Goal: Information Seeking & Learning: Learn about a topic

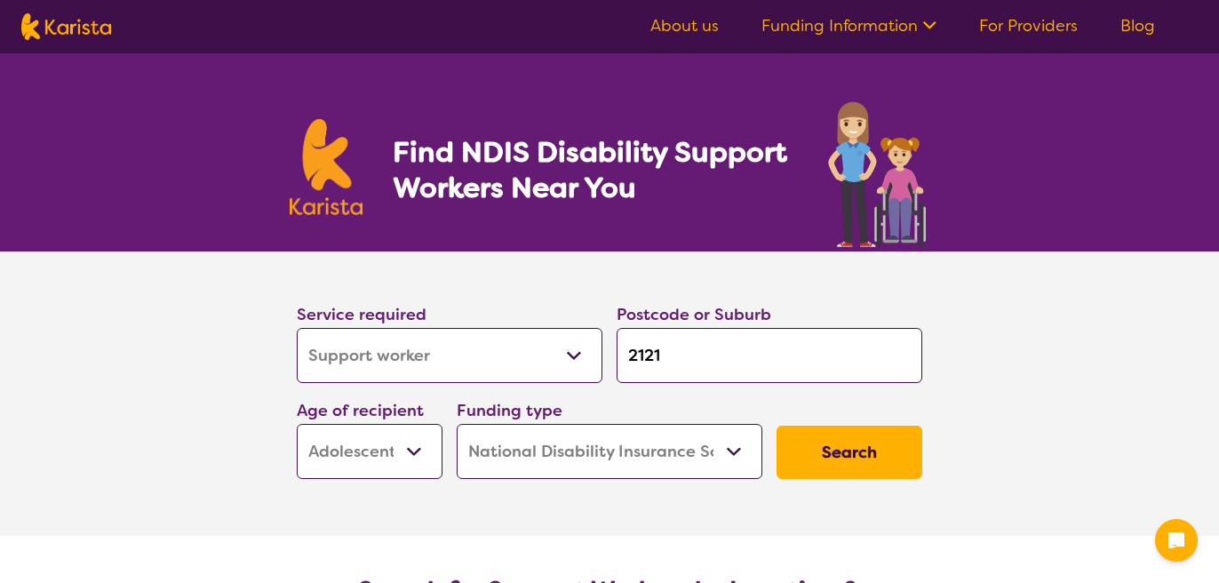
select select "Support worker"
select select "AS"
select select "NDIS"
select select "Support worker"
select select "AS"
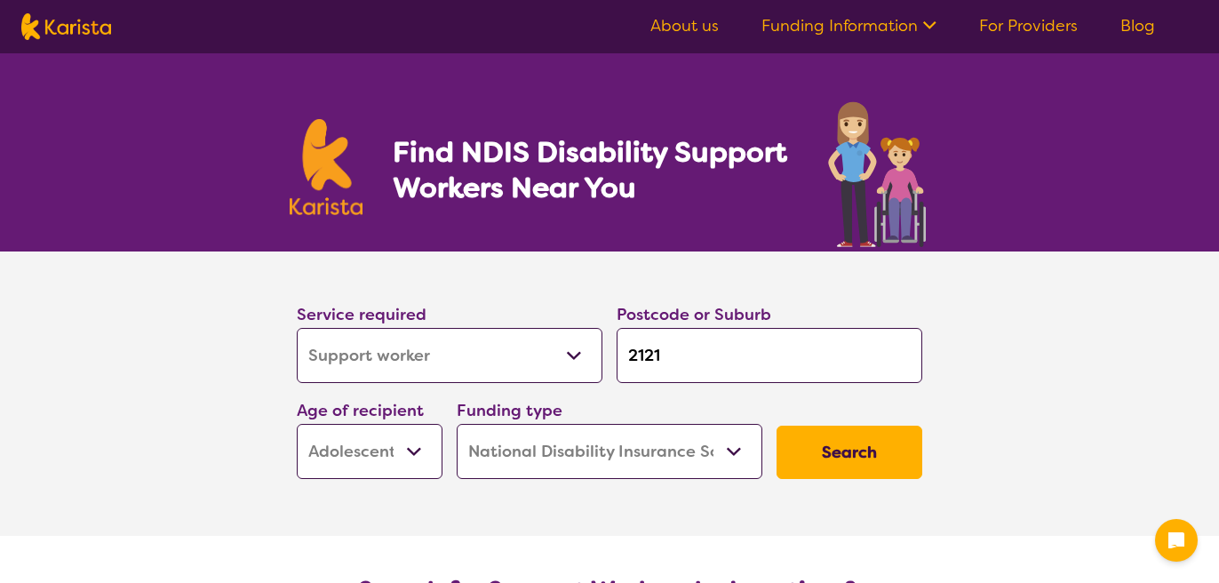
select select "NDIS"
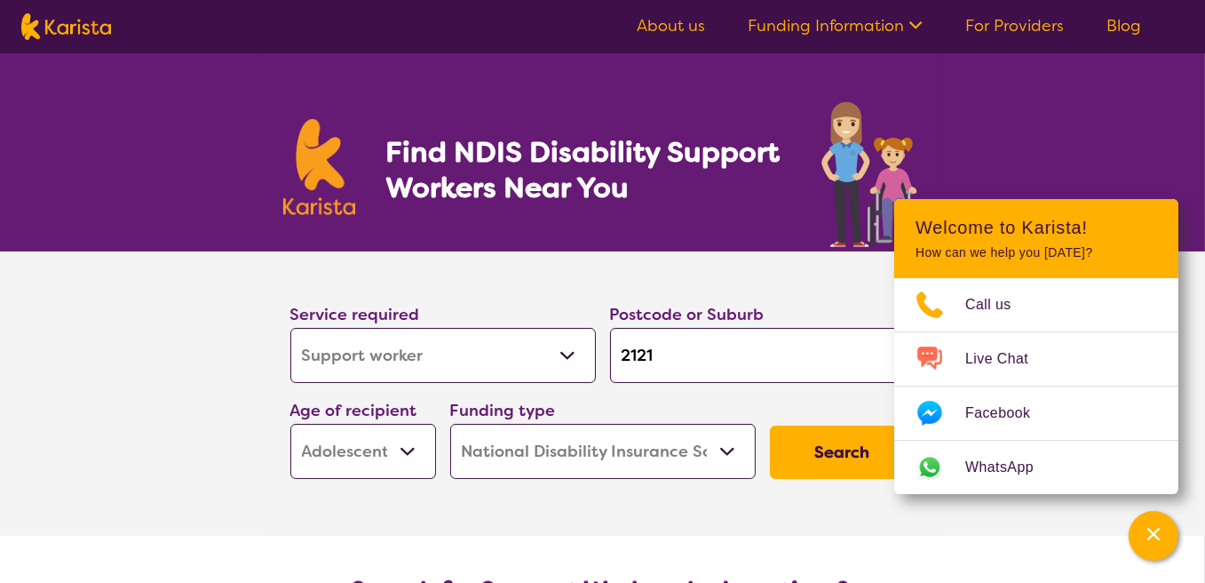
click at [66, 364] on section "Service required Allied Health Assistant Assessment ([MEDICAL_DATA] or [MEDICAL…" at bounding box center [602, 393] width 1205 height 284
click at [549, 502] on section "Service required Allied Health Assistant Assessment ([MEDICAL_DATA] or [MEDICAL…" at bounding box center [603, 393] width 711 height 284
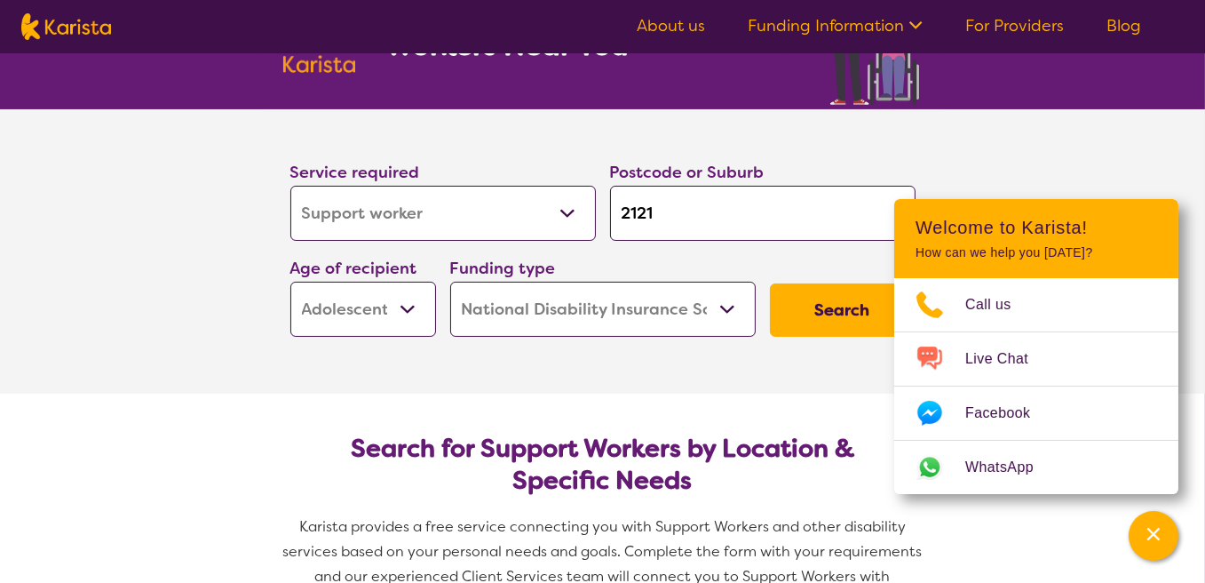
scroll to position [178, 0]
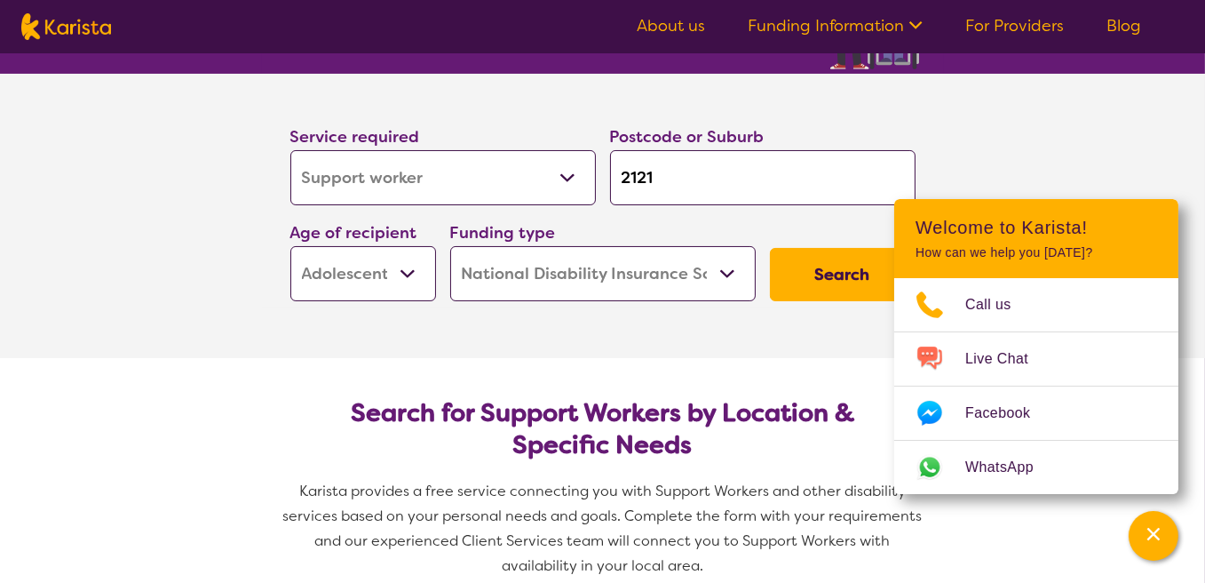
click at [568, 178] on select "Allied Health Assistant Assessment ([MEDICAL_DATA] or [MEDICAL_DATA]) Behaviour…" at bounding box center [443, 177] width 306 height 55
select select "NDIS Support Coordination"
click at [290, 150] on select "Allied Health Assistant Assessment ([MEDICAL_DATA] or [MEDICAL_DATA]) Behaviour…" at bounding box center [443, 177] width 306 height 55
select select "NDIS Support Coordination"
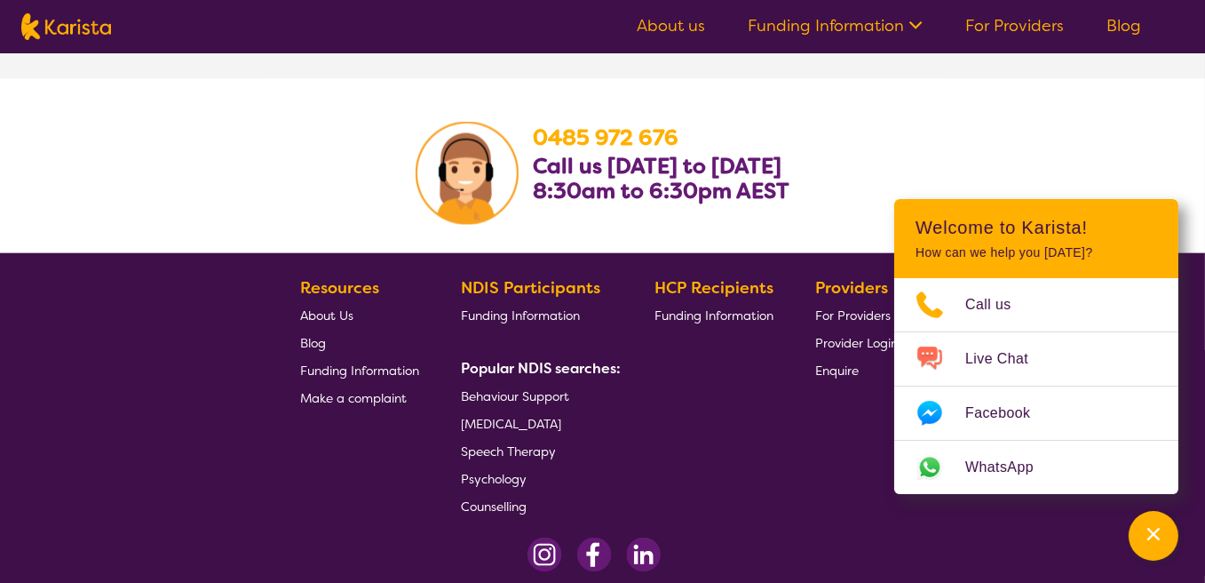
scroll to position [2487, 0]
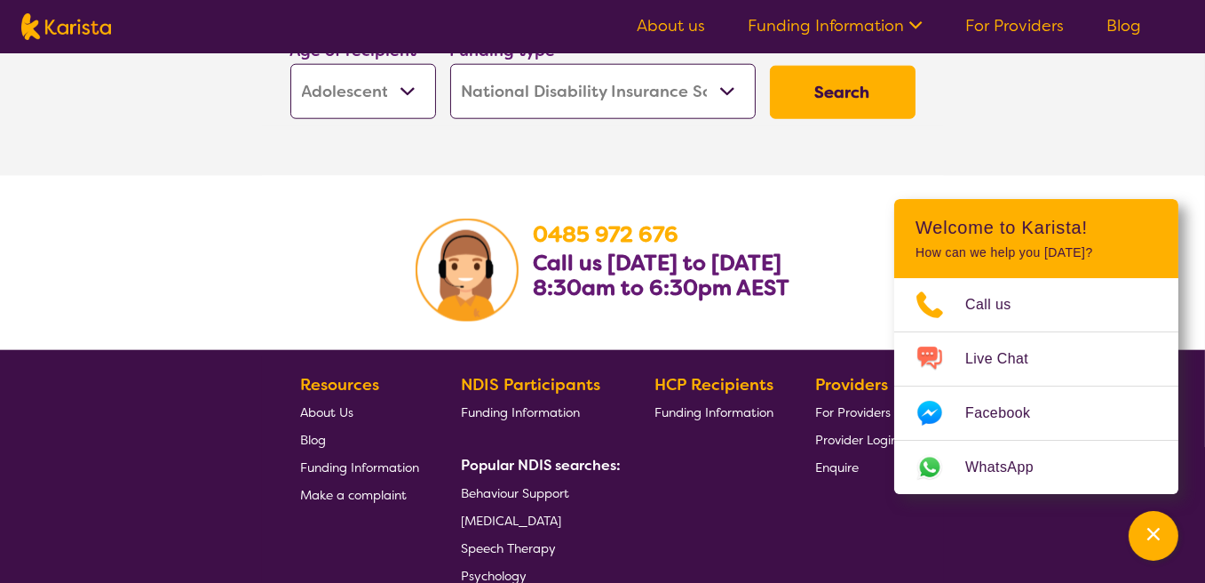
click at [799, 89] on button "Search" at bounding box center [843, 92] width 146 height 53
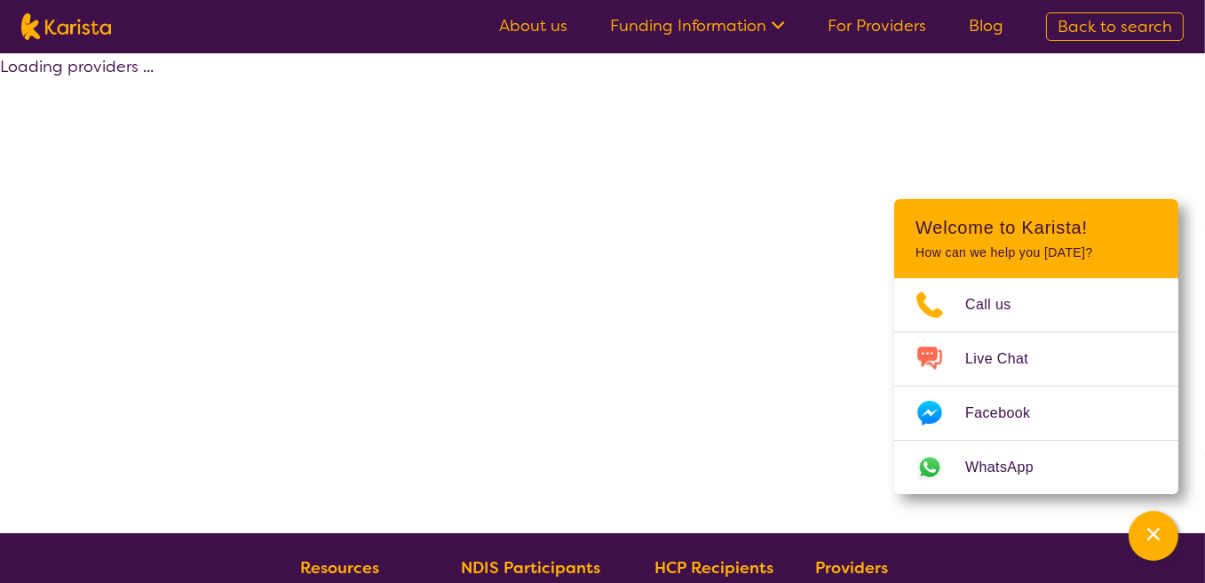
select select "by_score"
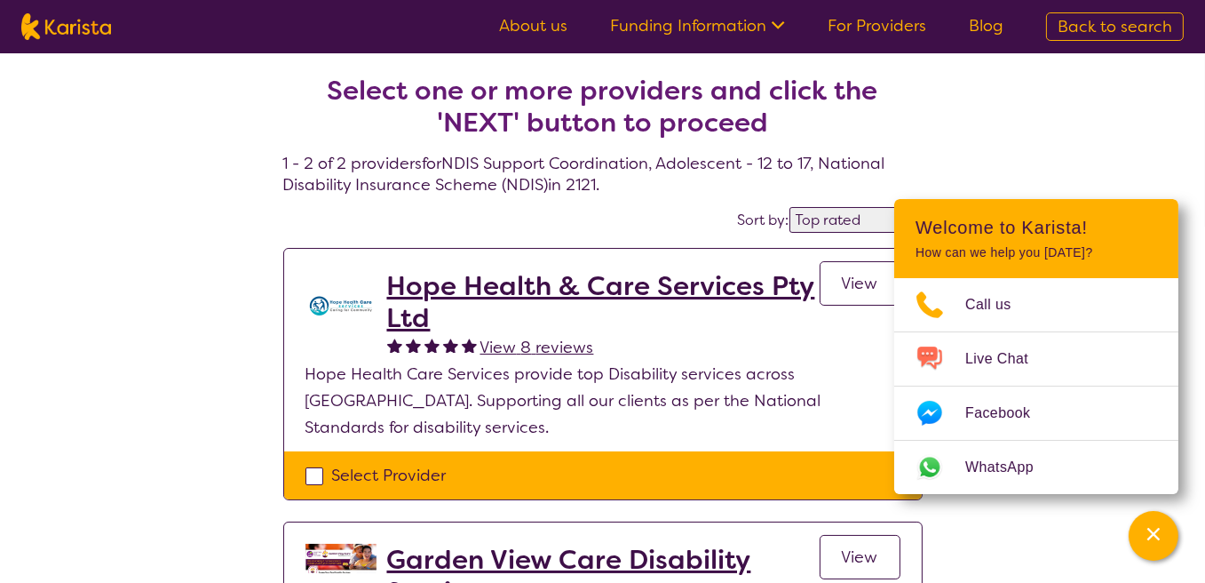
click at [544, 282] on h2 "Hope Health & Care Services Pty Ltd" at bounding box center [603, 302] width 433 height 64
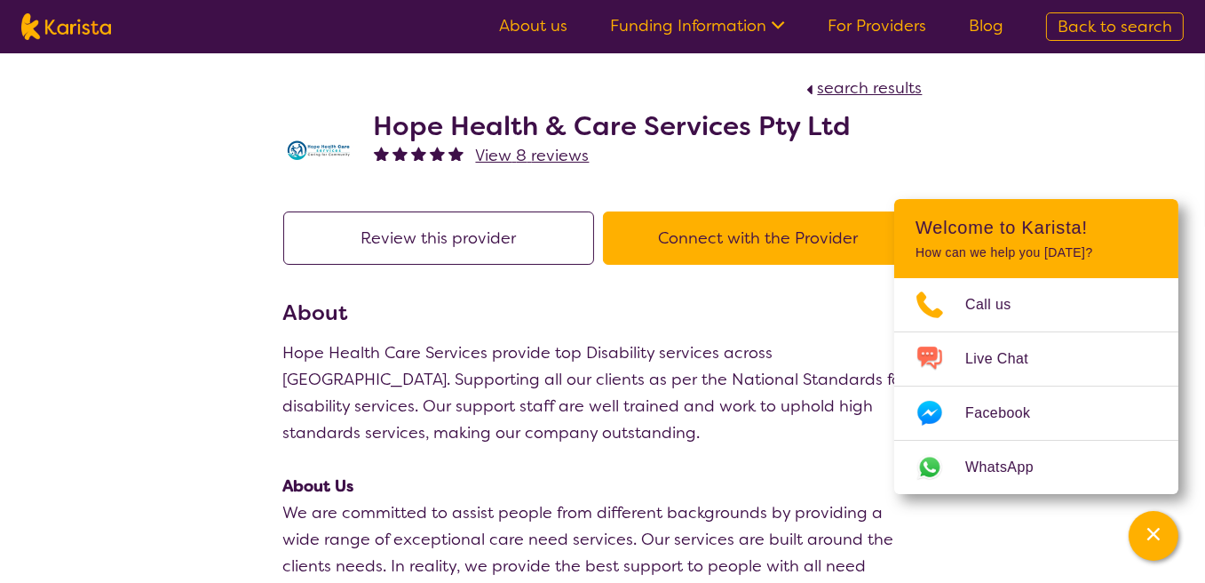
select select "by_score"
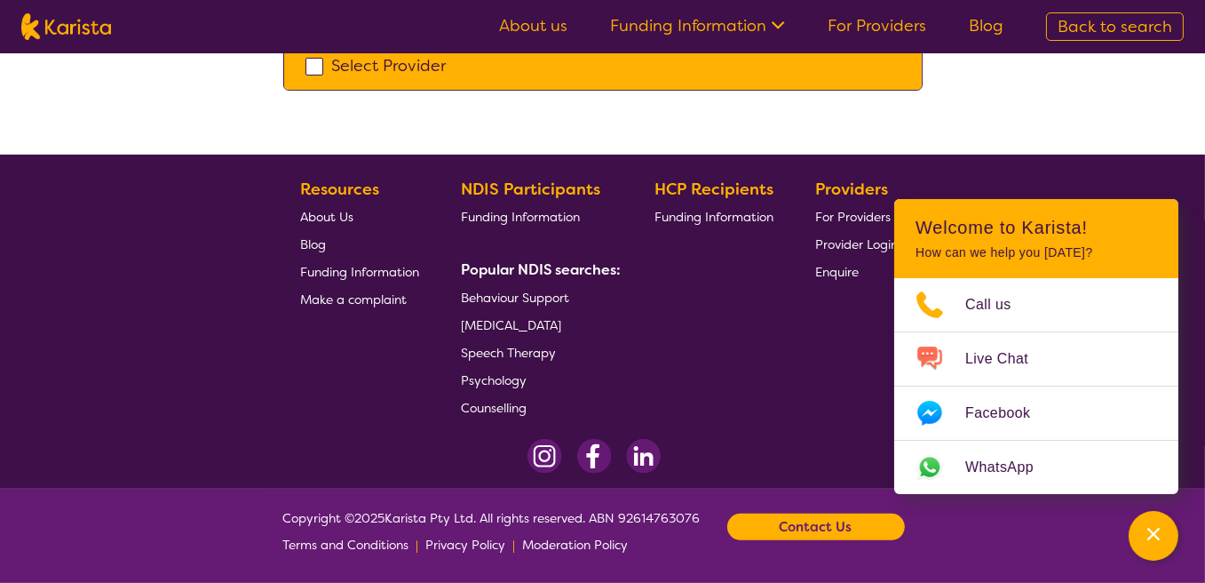
select select "Support worker"
select select "AS"
select select "NDIS"
select select "Support worker"
select select "AS"
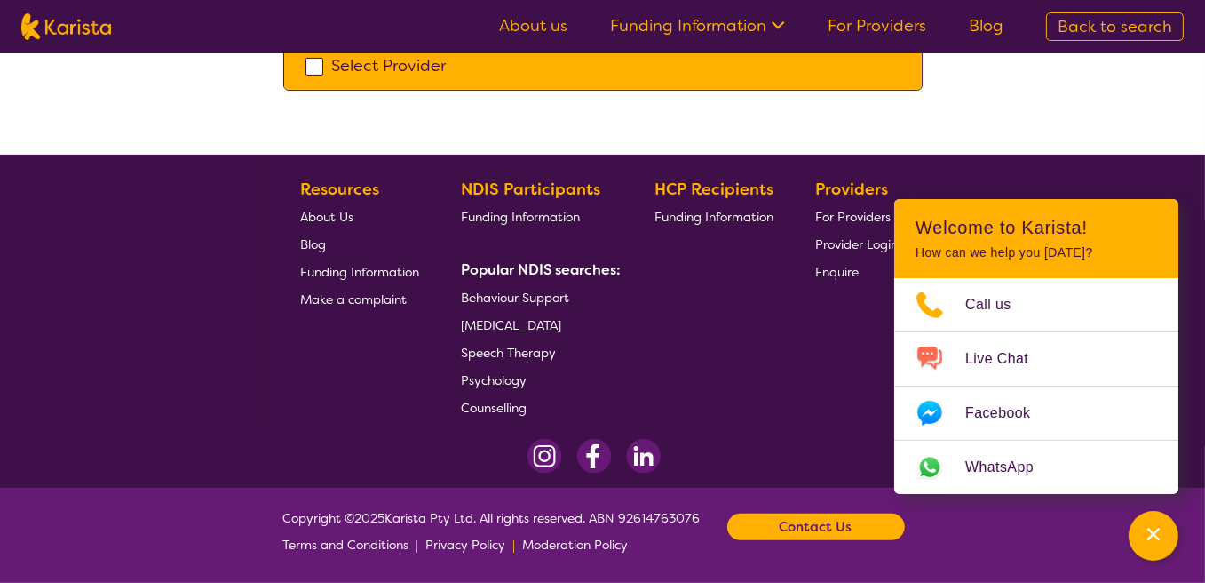
select select "NDIS"
